Goal: Transaction & Acquisition: Obtain resource

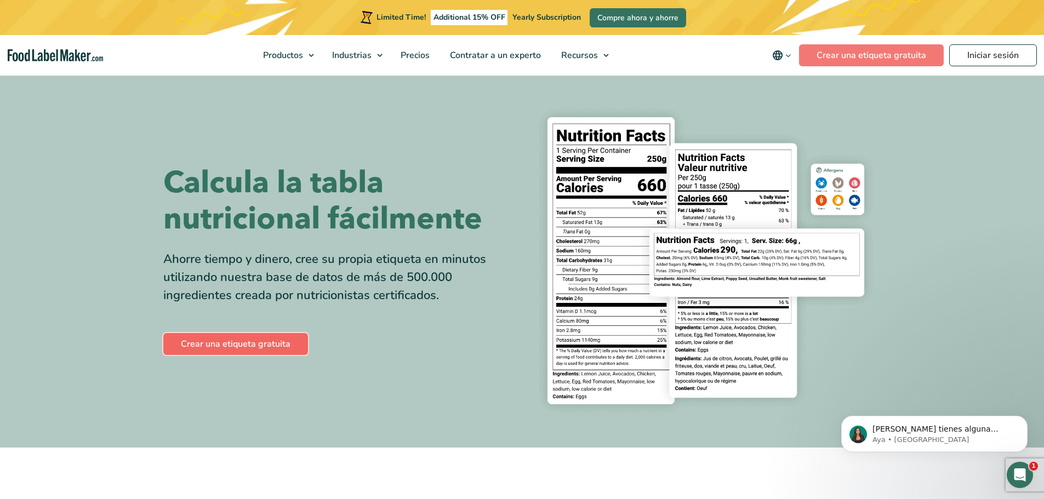
click at [243, 336] on link "Crear una etiqueta gratuita" at bounding box center [235, 344] width 145 height 22
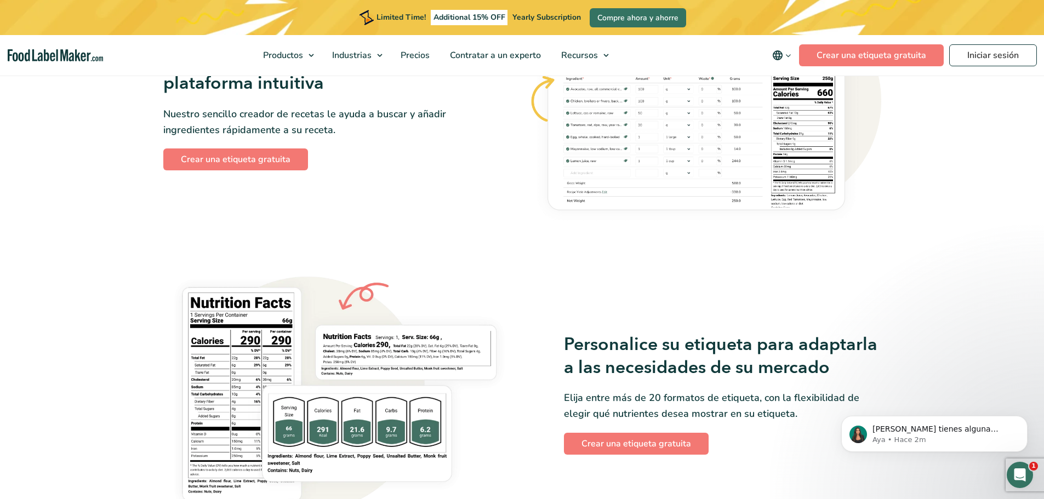
scroll to position [931, 0]
